Goal: Information Seeking & Learning: Learn about a topic

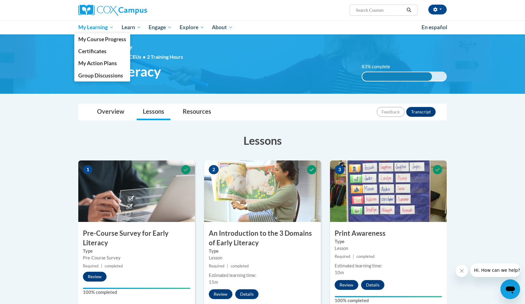
click at [96, 26] on span "My Learning" at bounding box center [95, 27] width 35 height 7
click at [100, 38] on span "My Course Progress" at bounding box center [102, 39] width 48 height 6
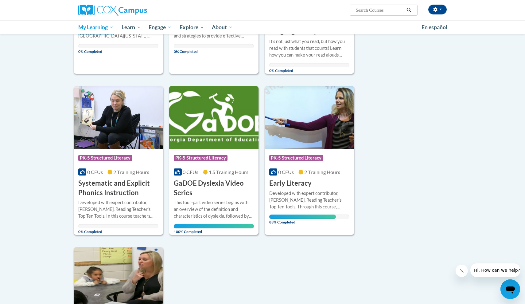
scroll to position [348, 0]
click at [114, 151] on div "Course Category: PK-5 Structured Literacy" at bounding box center [118, 158] width 80 height 14
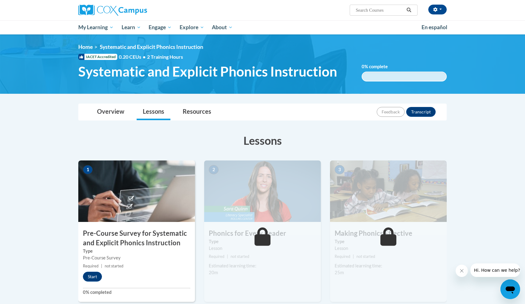
click at [156, 221] on img at bounding box center [136, 190] width 117 height 61
click at [99, 272] on button "Start" at bounding box center [92, 277] width 19 height 10
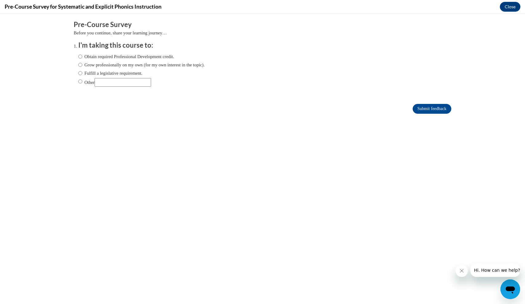
click at [81, 72] on input "Fulfill a legislative requirement." at bounding box center [80, 73] width 4 height 7
radio input "true"
click at [423, 107] on input "Submit feedback" at bounding box center [432, 109] width 39 height 10
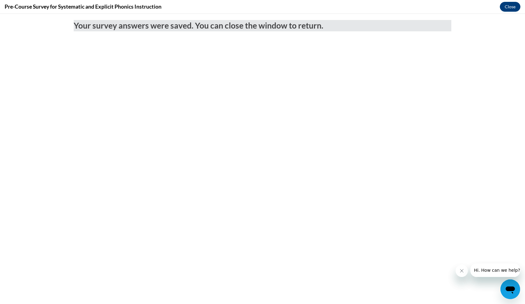
click at [508, 9] on button "Close" at bounding box center [510, 7] width 21 height 10
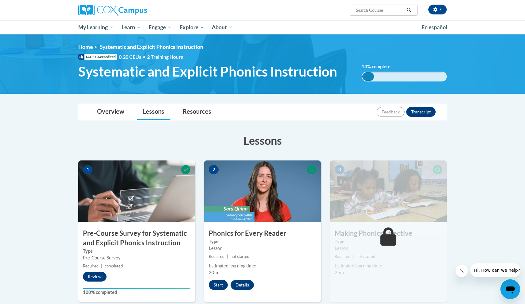
click at [222, 282] on button "Start" at bounding box center [218, 285] width 19 height 10
